Goal: Check status: Check status

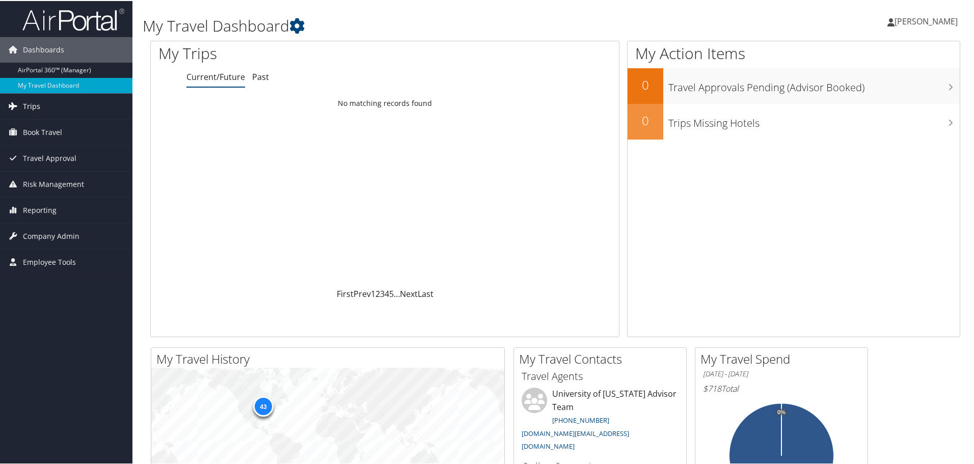
click at [46, 106] on link "Trips" at bounding box center [66, 105] width 132 height 25
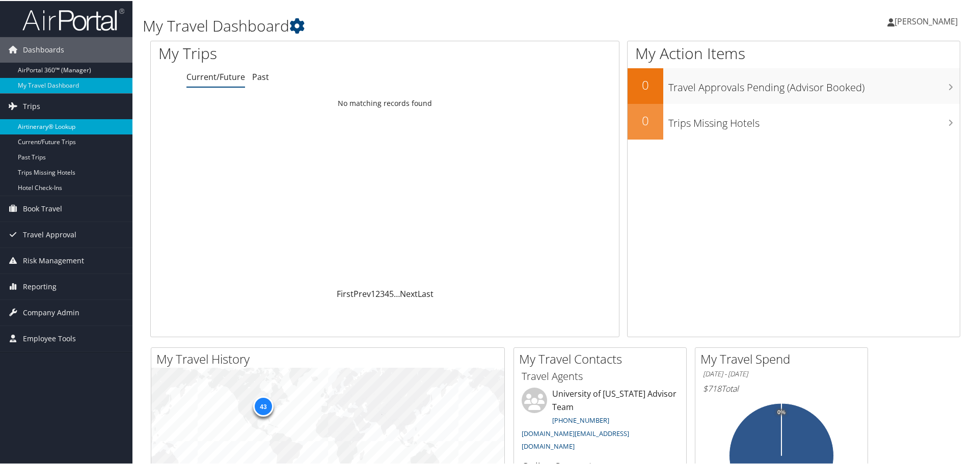
click at [63, 125] on link "Airtinerary® Lookup" at bounding box center [66, 125] width 132 height 15
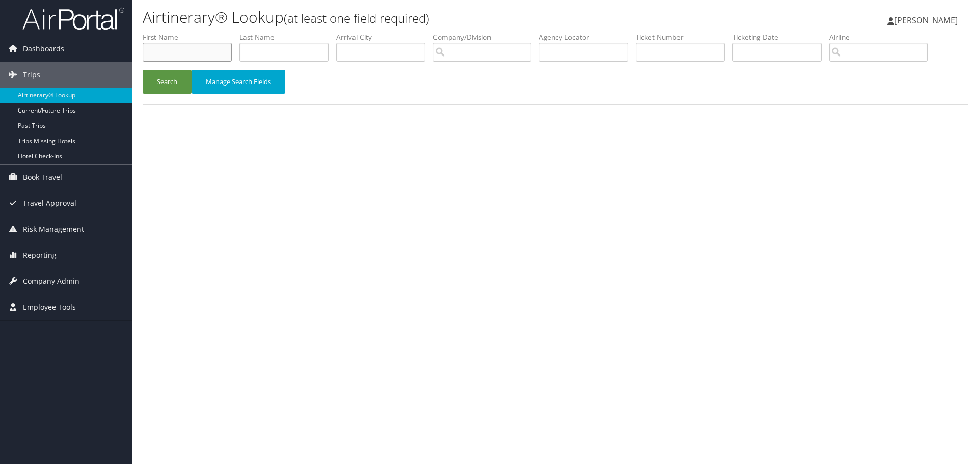
click at [171, 48] on input "text" at bounding box center [187, 52] width 89 height 19
type input "Christopher"
type input "Murray"
click at [143, 70] on button "Search" at bounding box center [167, 82] width 49 height 24
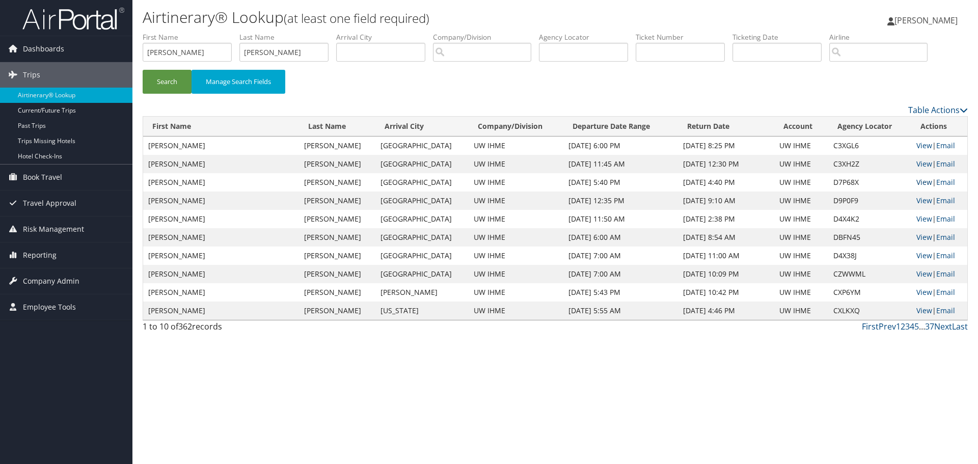
click at [923, 183] on link "View" at bounding box center [924, 182] width 16 height 10
click at [919, 164] on link "View" at bounding box center [924, 164] width 16 height 10
click at [917, 145] on link "View" at bounding box center [924, 146] width 16 height 10
drag, startPoint x: 195, startPoint y: 48, endPoint x: 106, endPoint y: 38, distance: 89.2
click at [106, 38] on div "Dashboards AirPortal 360™ (Manager) My Travel Dashboard Trips Airtinerary® Look…" at bounding box center [489, 232] width 978 height 464
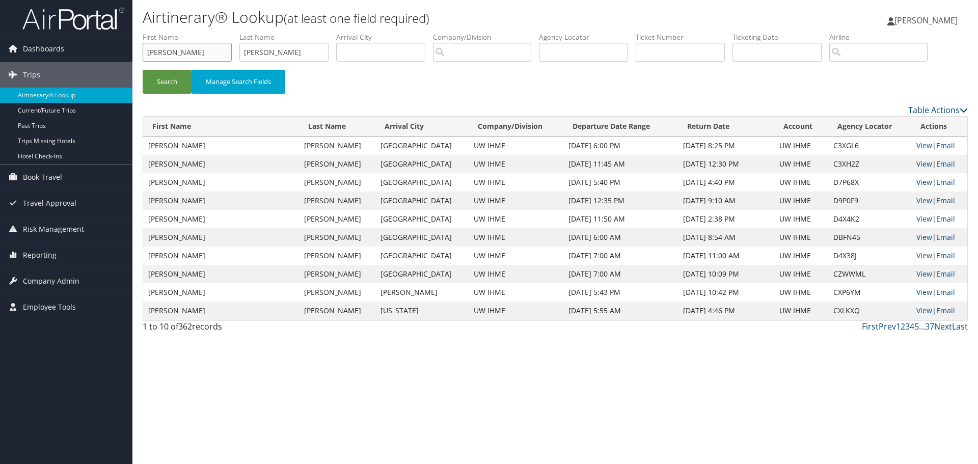
type input "Emmanuela"
click at [268, 58] on input "Murray" at bounding box center [283, 52] width 89 height 19
type input "Gakidou"
click at [143, 70] on button "Search" at bounding box center [167, 82] width 49 height 24
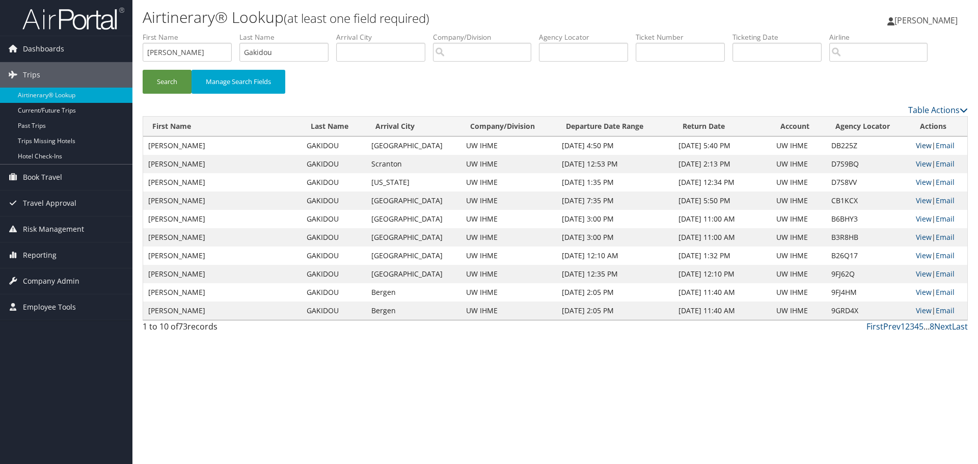
click at [919, 144] on link "View" at bounding box center [924, 146] width 16 height 10
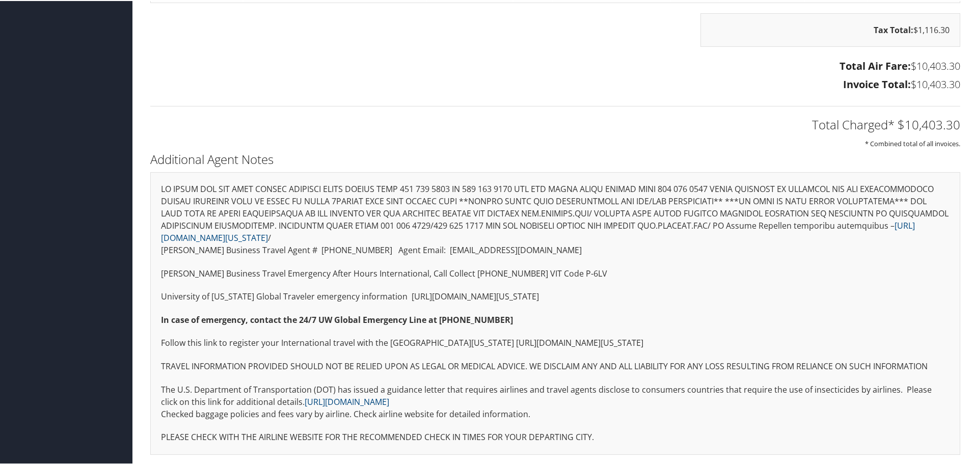
scroll to position [886, 0]
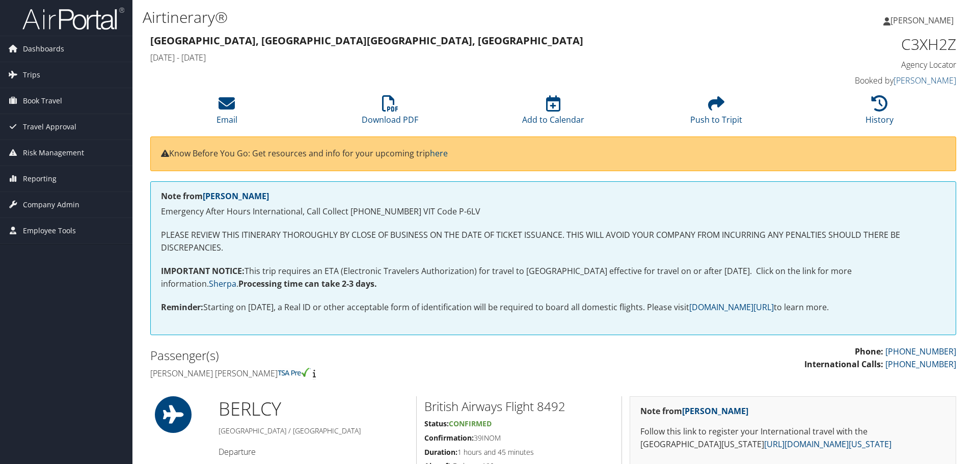
scroll to position [560, 0]
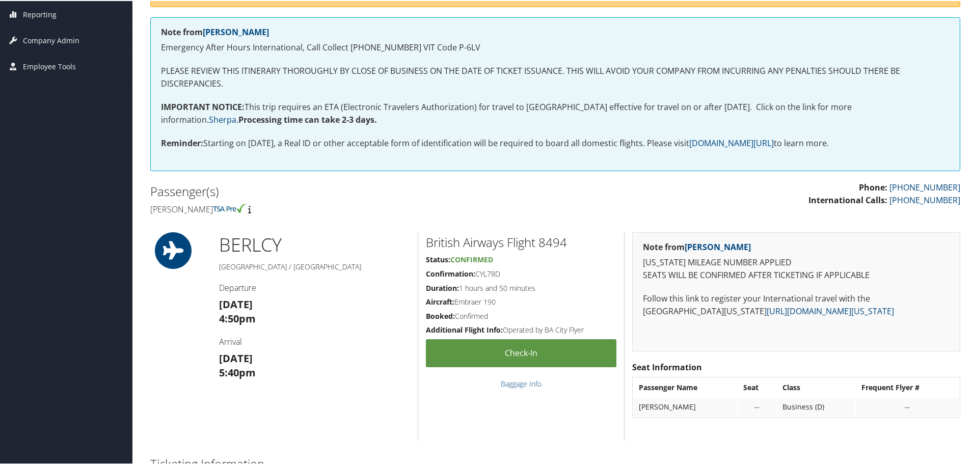
scroll to position [159, 0]
